Goal: Task Accomplishment & Management: Use online tool/utility

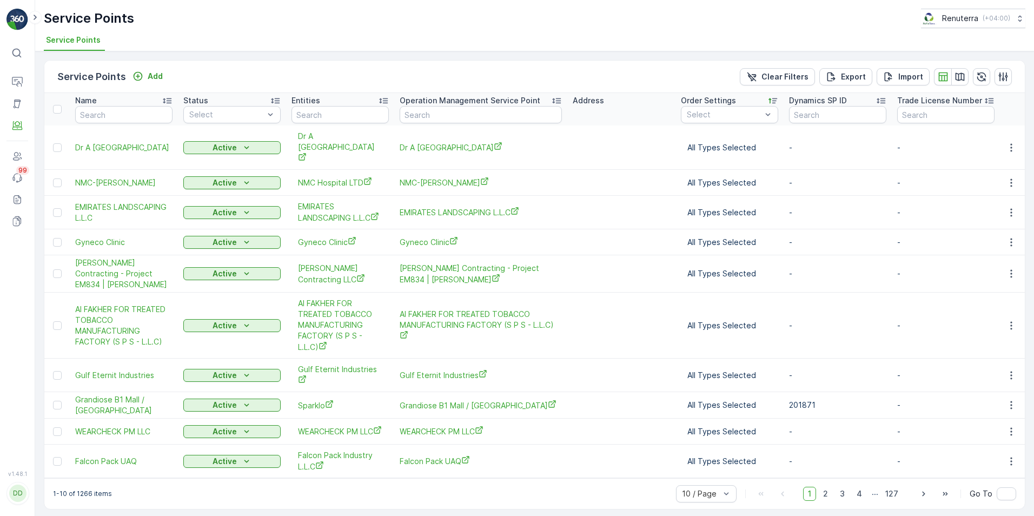
click at [19, 54] on icon at bounding box center [16, 53] width 9 height 9
click at [694, 168] on div at bounding box center [692, 170] width 9 height 9
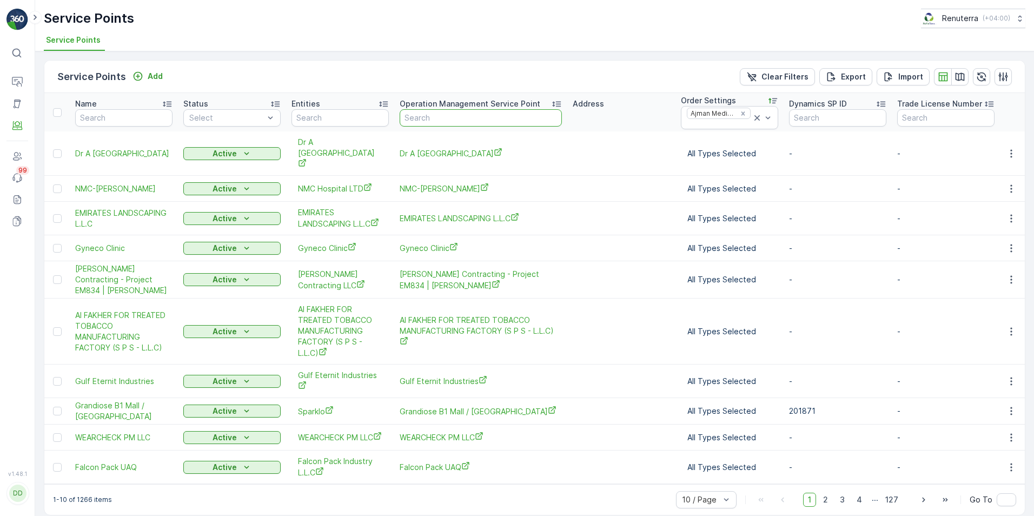
click at [497, 120] on input "text" at bounding box center [481, 117] width 162 height 17
type input "AJM"
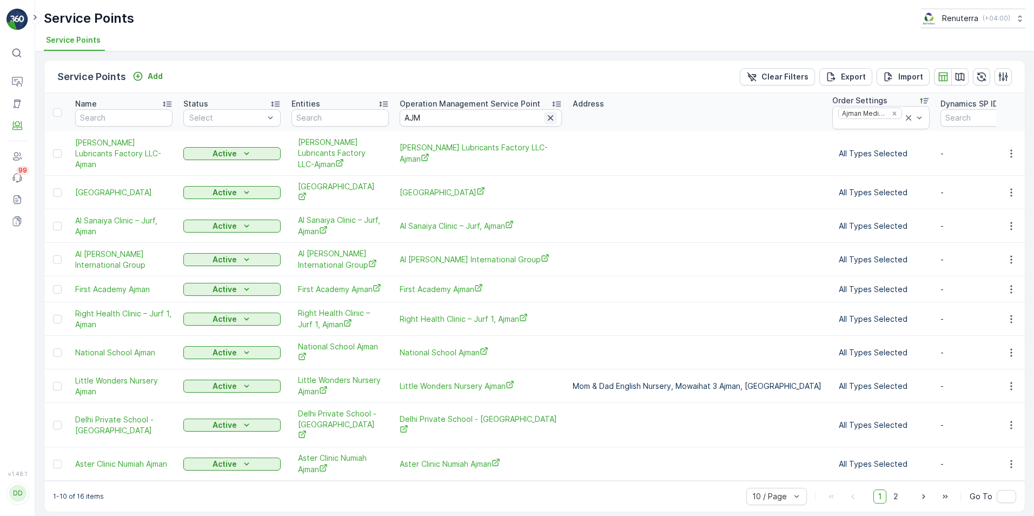
click at [551, 119] on icon "button" at bounding box center [550, 118] width 11 height 11
click at [639, 107] on div "Address" at bounding box center [697, 103] width 249 height 11
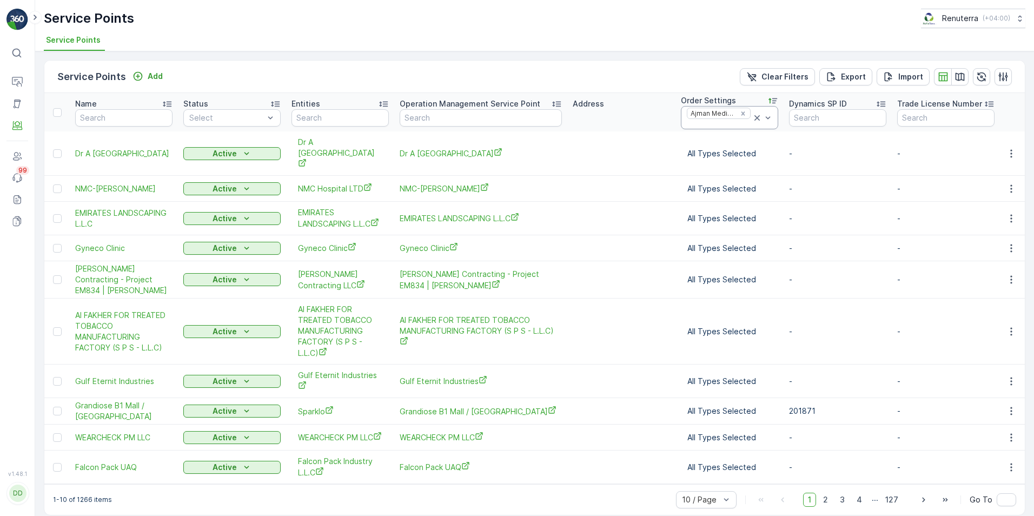
click at [755, 117] on icon at bounding box center [757, 118] width 11 height 11
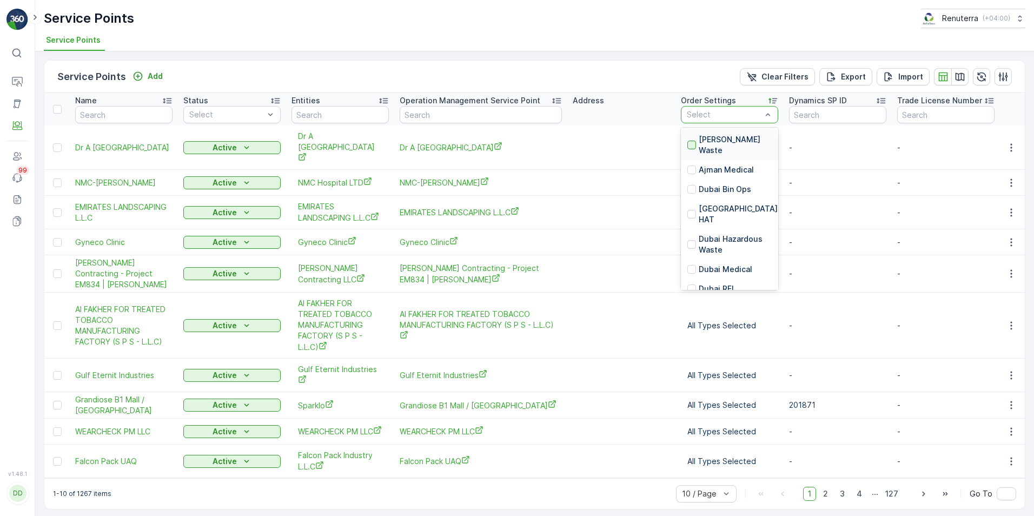
click at [692, 143] on div at bounding box center [692, 145] width 9 height 9
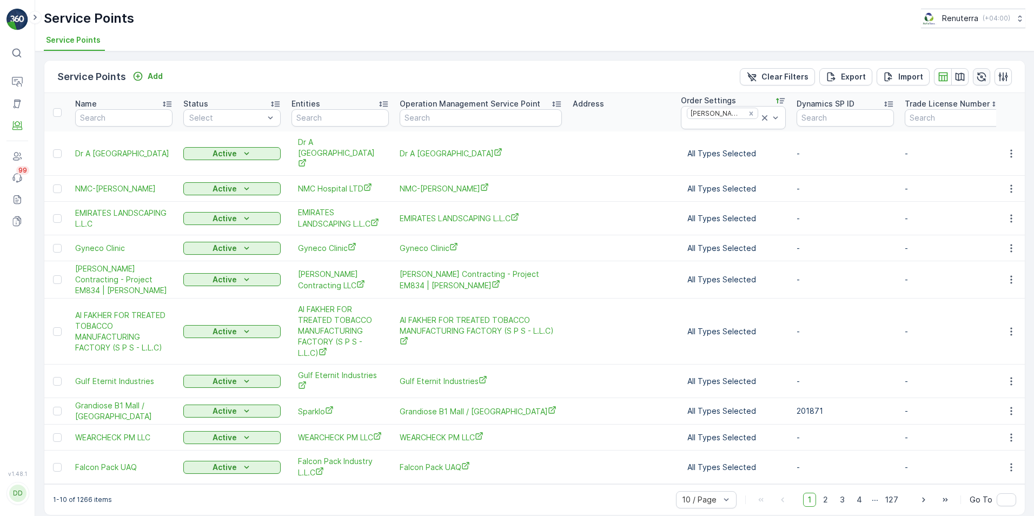
click at [980, 74] on icon "button" at bounding box center [981, 76] width 11 height 11
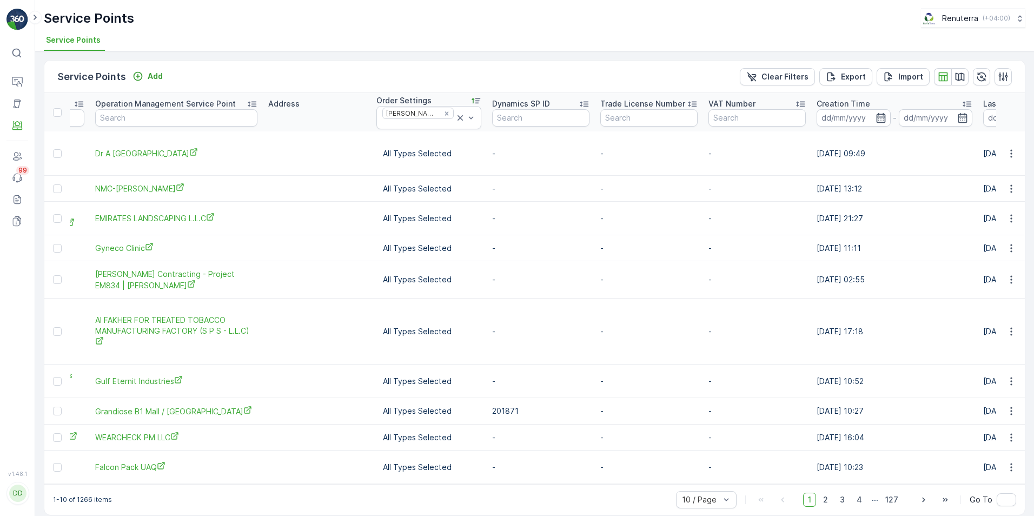
scroll to position [0, 187]
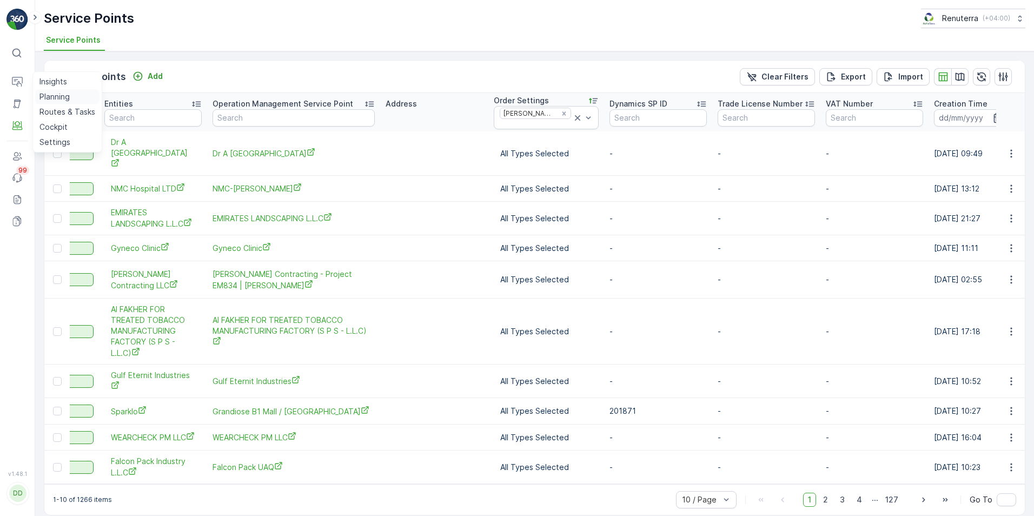
click at [52, 94] on p "Planning" at bounding box center [54, 96] width 30 height 11
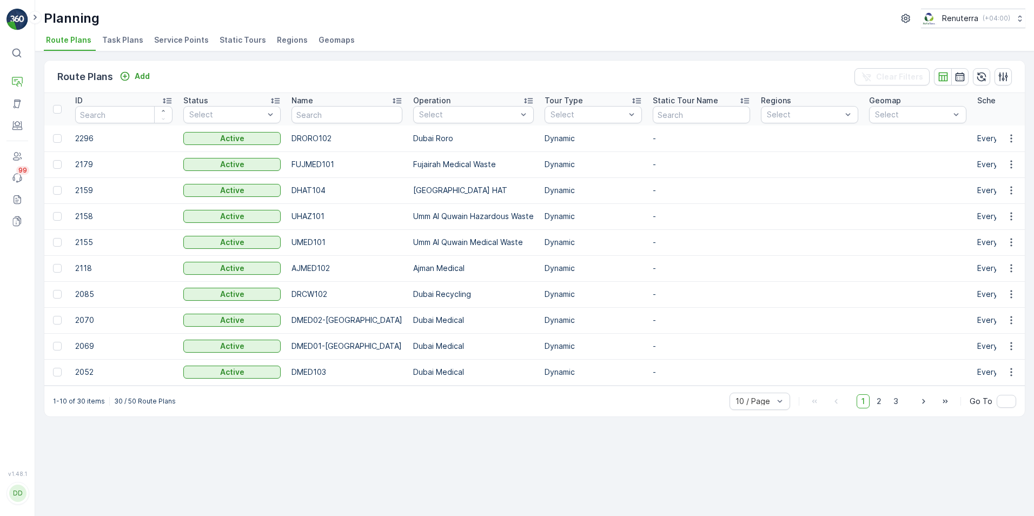
click at [170, 34] on li "Service Points" at bounding box center [182, 41] width 61 height 18
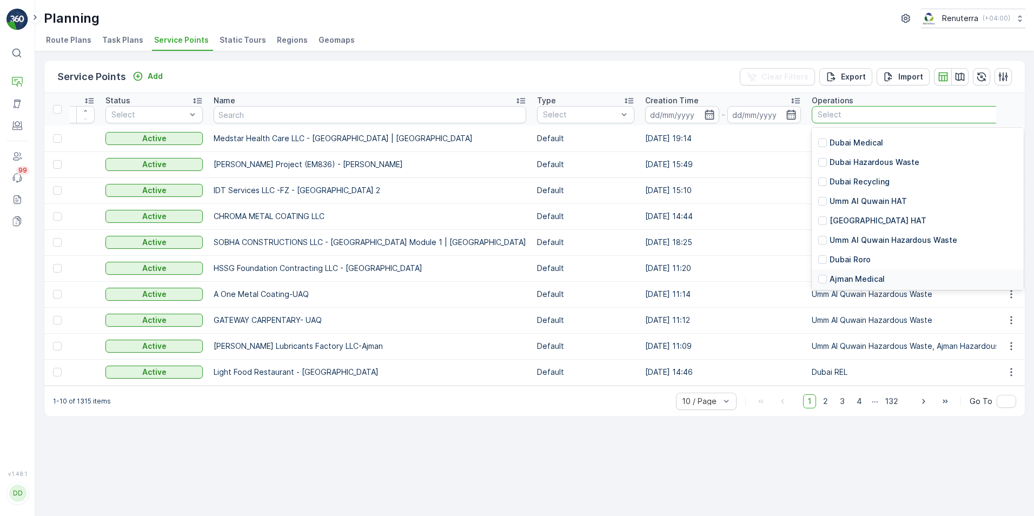
scroll to position [134, 0]
click at [830, 254] on p "[PERSON_NAME] Waste" at bounding box center [874, 258] width 88 height 11
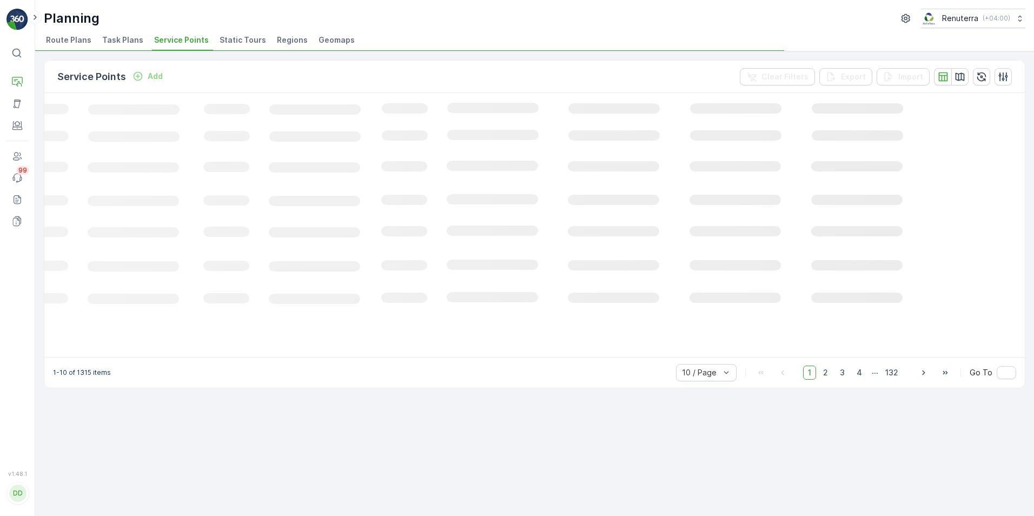
scroll to position [0, 58]
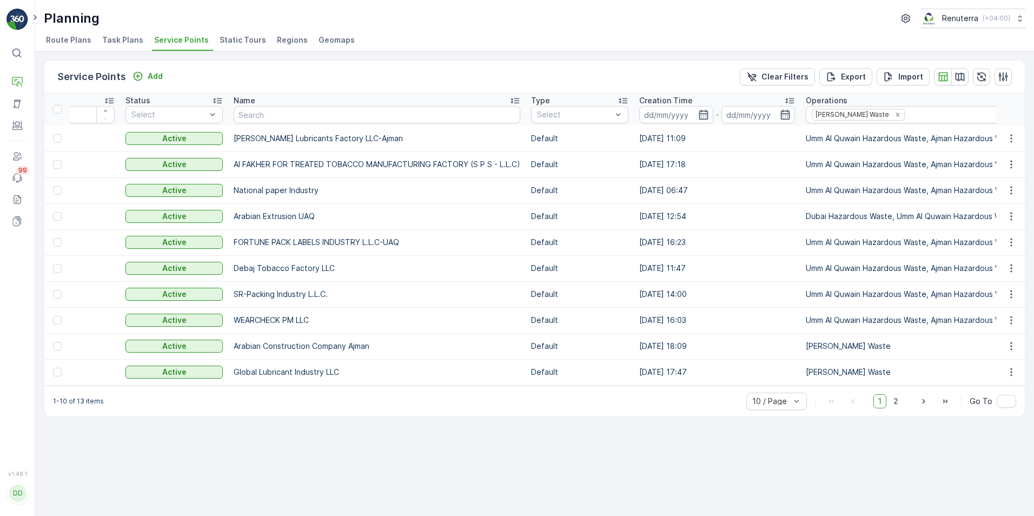
drag, startPoint x: 201, startPoint y: 393, endPoint x: 265, endPoint y: 395, distance: 64.4
click at [265, 395] on div "1-10 of 13 items 10 / Page 1 2 Go To" at bounding box center [534, 401] width 981 height 31
drag, startPoint x: 208, startPoint y: 392, endPoint x: 232, endPoint y: 391, distance: 23.3
click at [232, 391] on div "Service Points Add Clear Filters Export Import ID Status Select Name Type Selec…" at bounding box center [535, 238] width 982 height 357
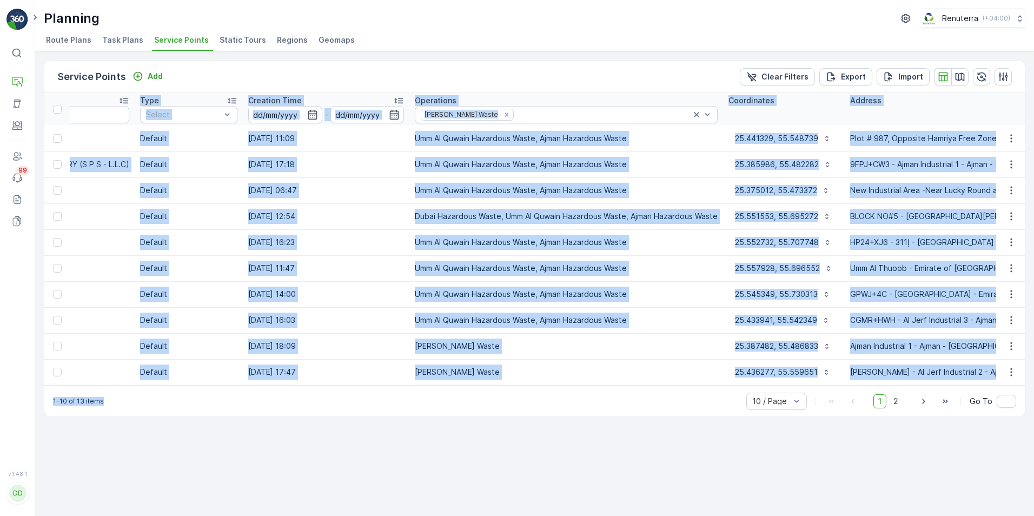
scroll to position [0, 633]
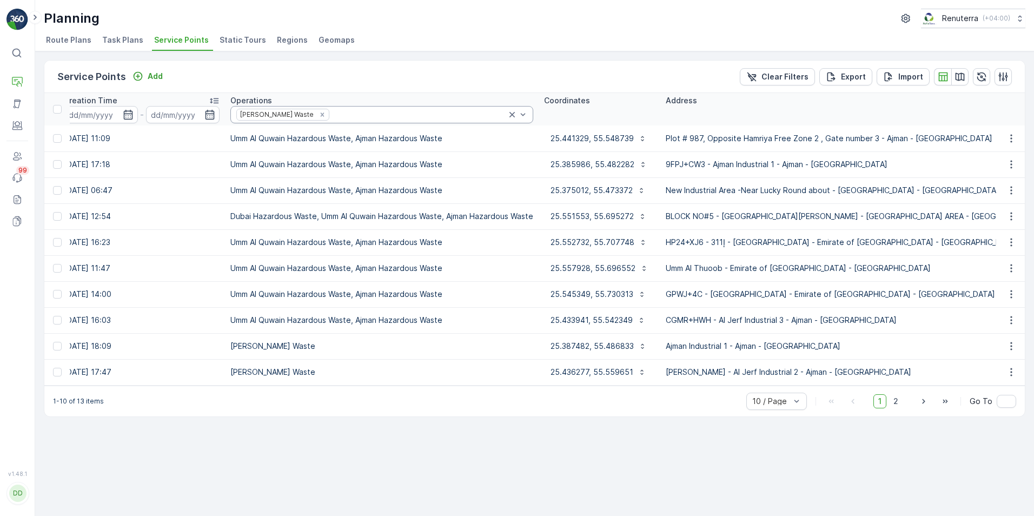
click at [417, 117] on div at bounding box center [419, 114] width 176 height 9
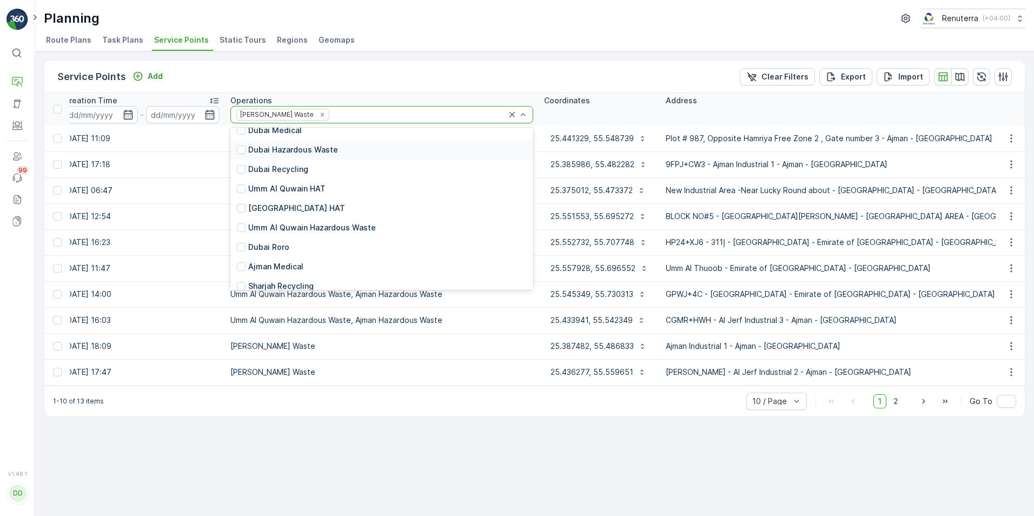
scroll to position [134, 0]
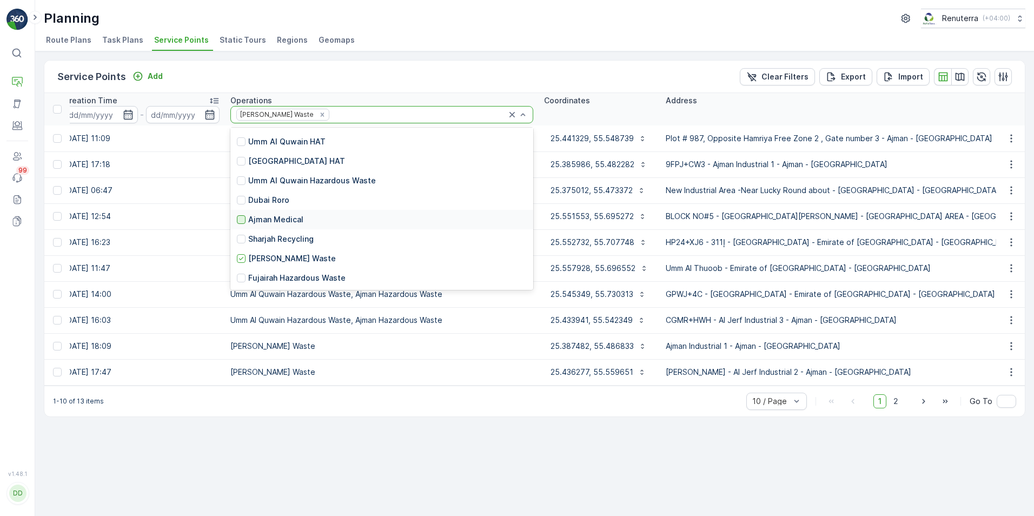
click at [241, 220] on div at bounding box center [241, 219] width 9 height 9
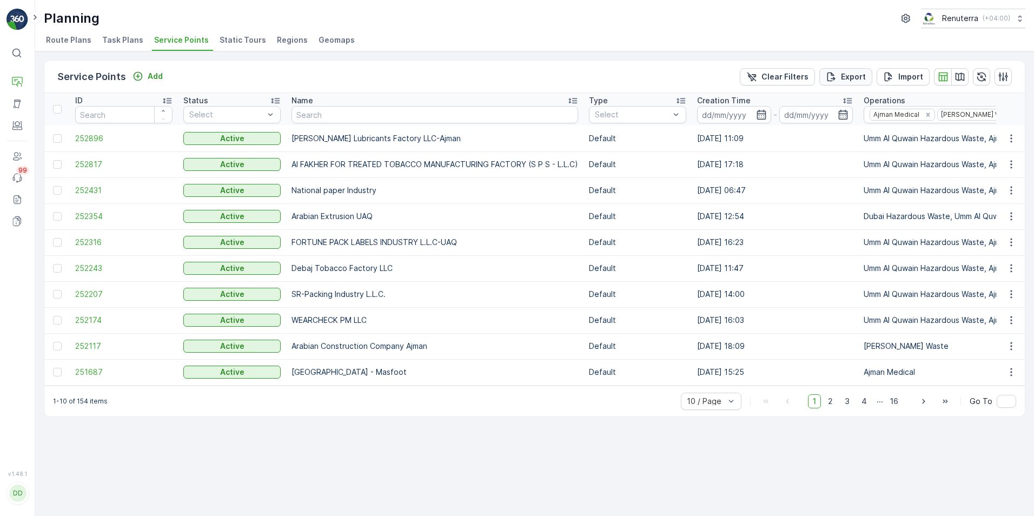
click at [847, 79] on p "Export" at bounding box center [853, 76] width 25 height 11
click at [897, 60] on span "reports" at bounding box center [946, 58] width 127 height 11
click at [894, 60] on span "reports" at bounding box center [946, 58] width 127 height 11
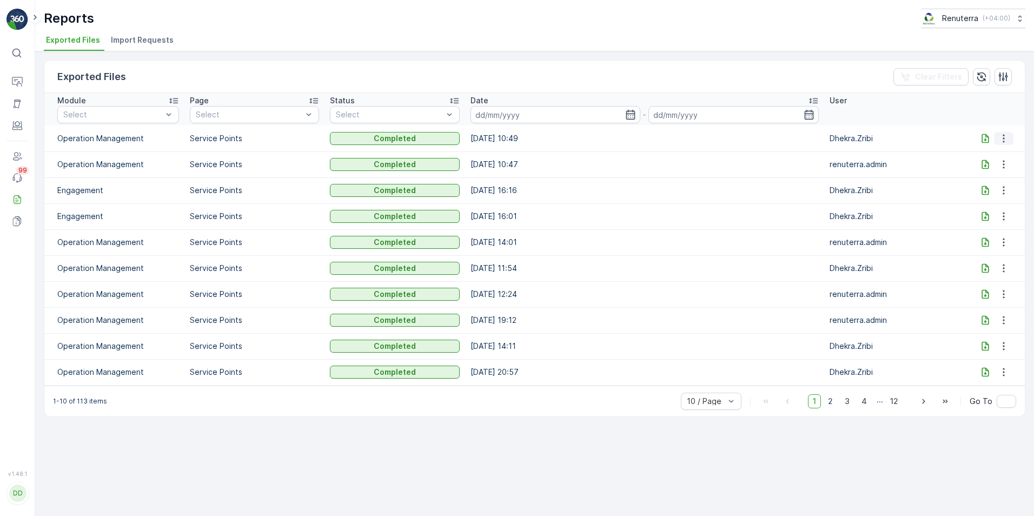
click at [1003, 140] on icon "button" at bounding box center [1004, 138] width 11 height 11
click at [991, 151] on span "See More Details" at bounding box center [998, 154] width 63 height 11
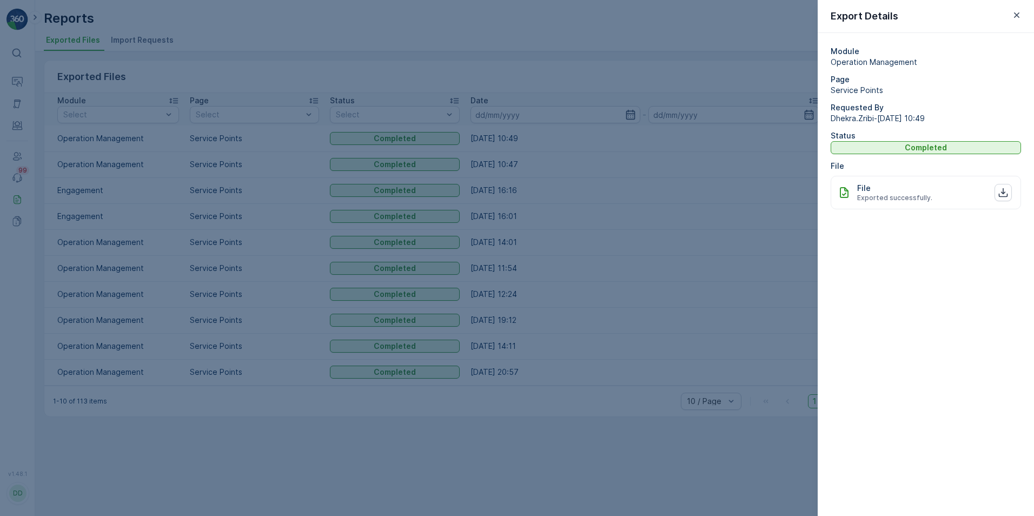
click at [960, 201] on div "File Exported successfully." at bounding box center [926, 193] width 190 height 34
click at [1002, 190] on icon "button" at bounding box center [1003, 192] width 11 height 11
